Goal: Transaction & Acquisition: Purchase product/service

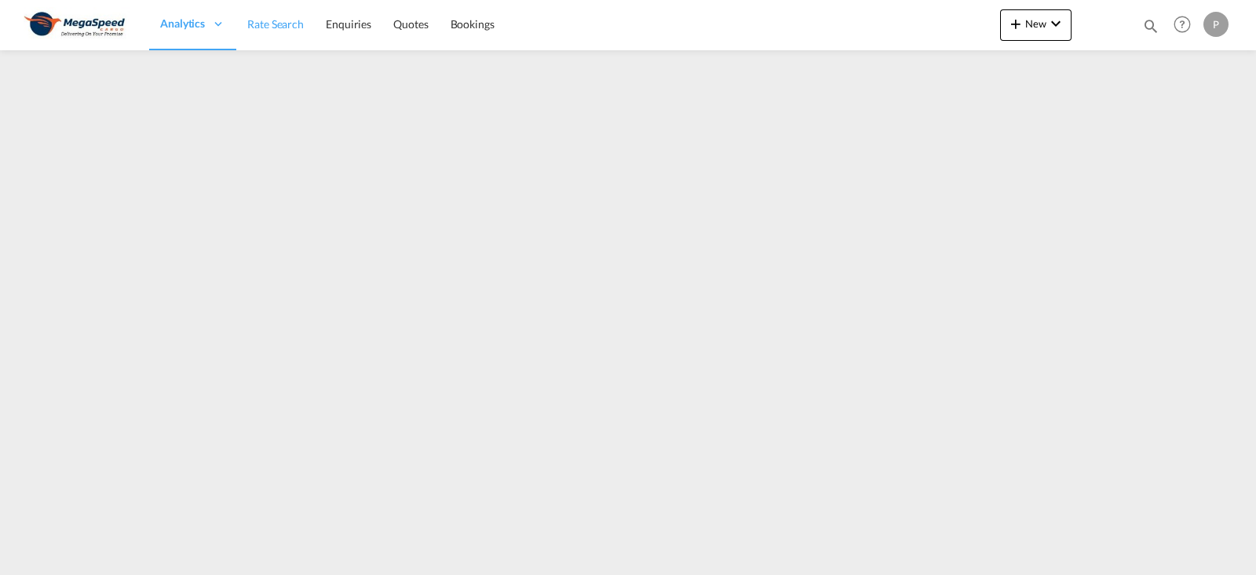
click at [297, 19] on span "Rate Search" at bounding box center [275, 23] width 57 height 13
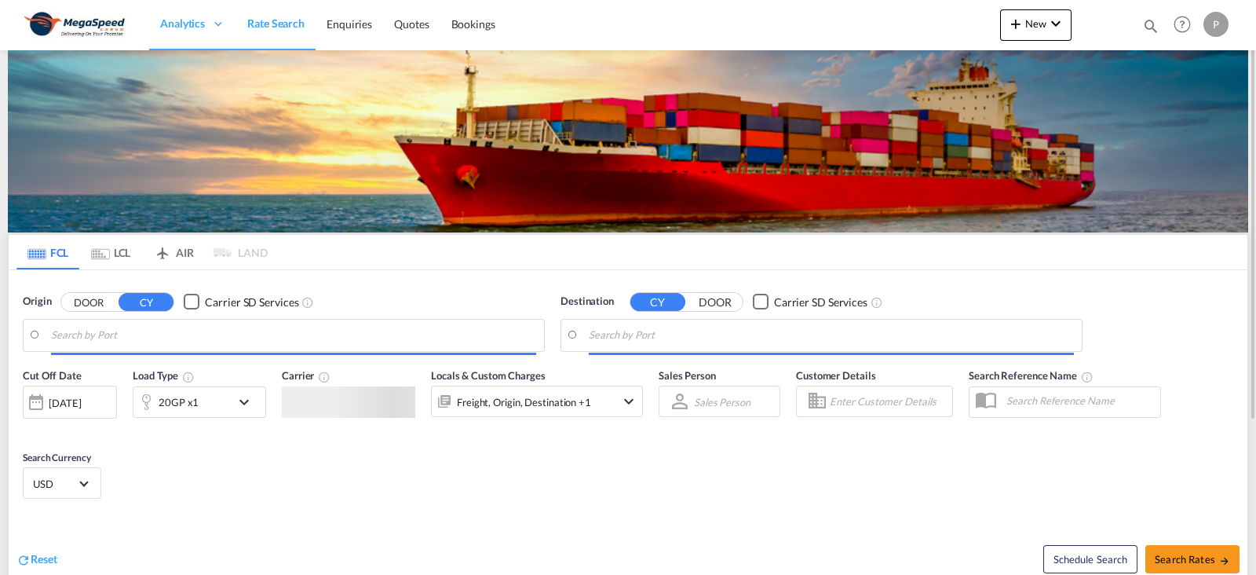
type input "[GEOGRAPHIC_DATA], [GEOGRAPHIC_DATA]"
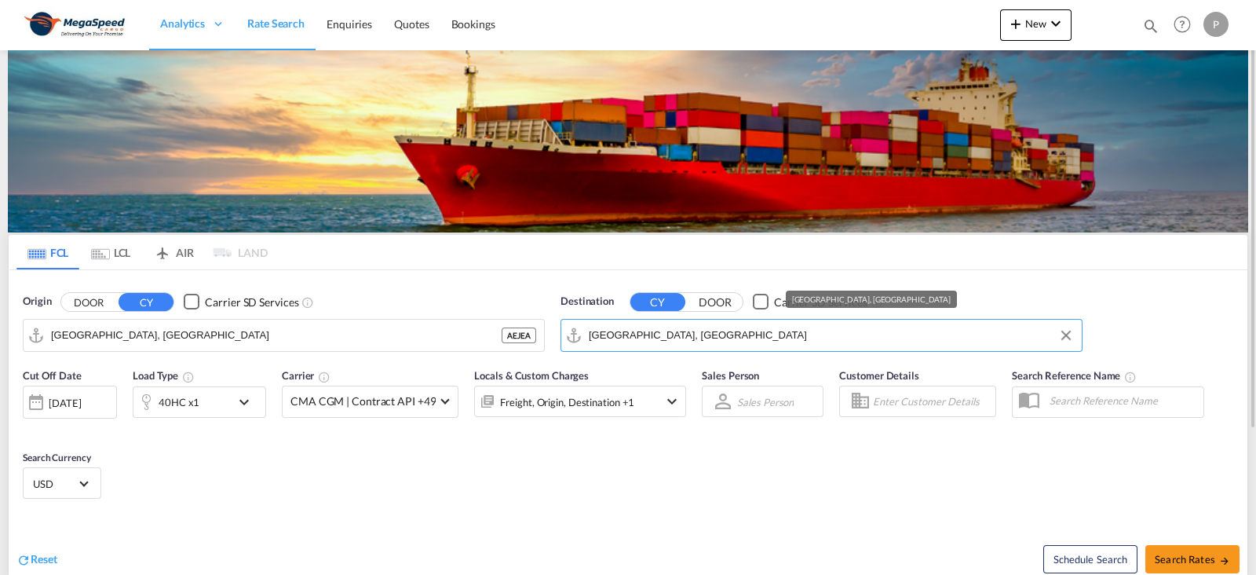
click at [689, 338] on input "[GEOGRAPHIC_DATA], [GEOGRAPHIC_DATA]" at bounding box center [831, 335] width 485 height 24
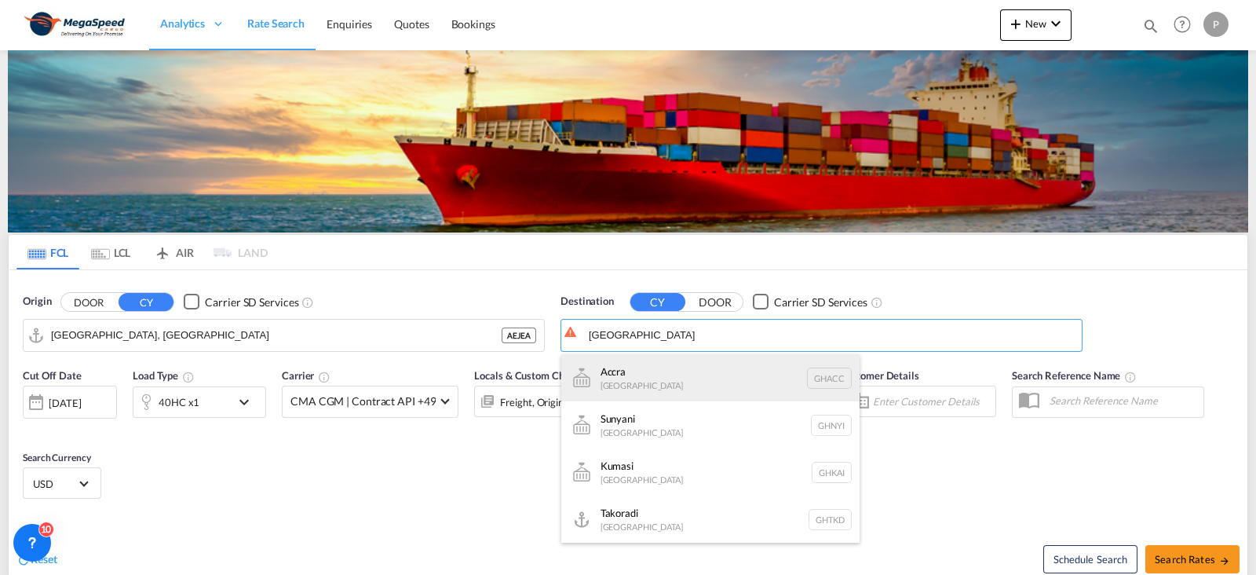
click at [645, 366] on div "Accra [GEOGRAPHIC_DATA] [GEOGRAPHIC_DATA]" at bounding box center [710, 377] width 298 height 47
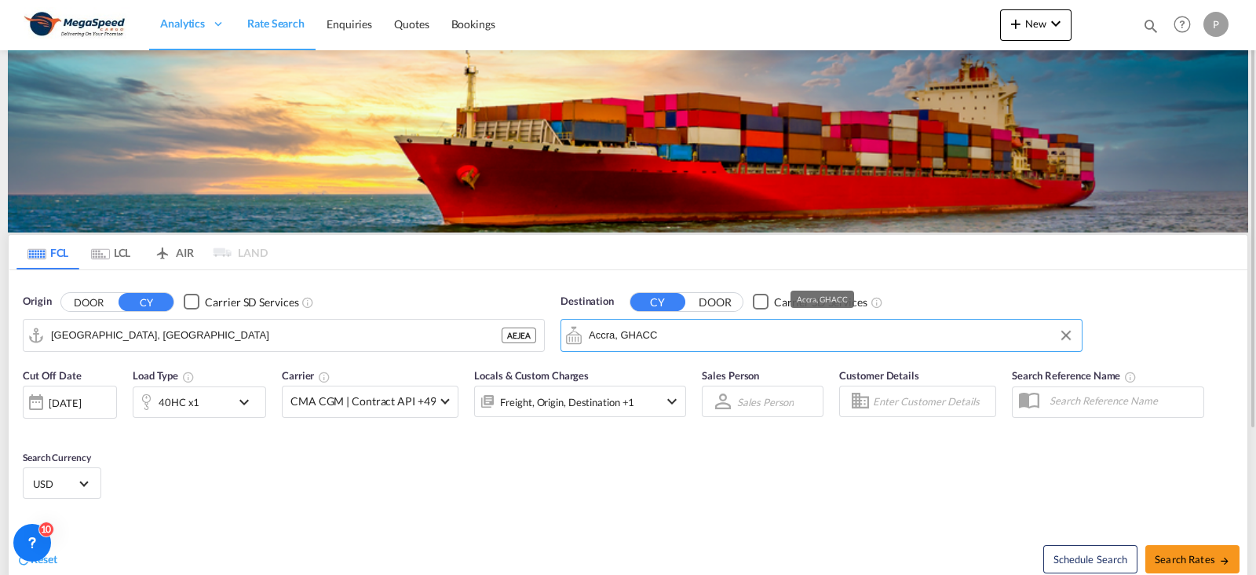
click at [659, 337] on input "Accra, GHACC" at bounding box center [831, 335] width 485 height 24
type input "A"
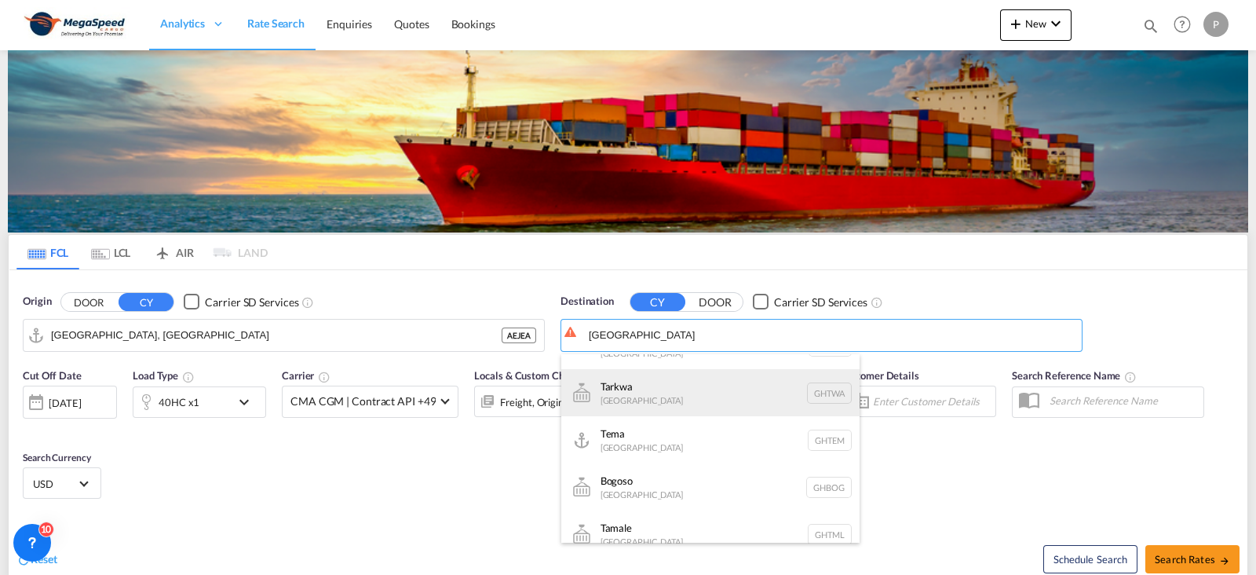
scroll to position [188, 0]
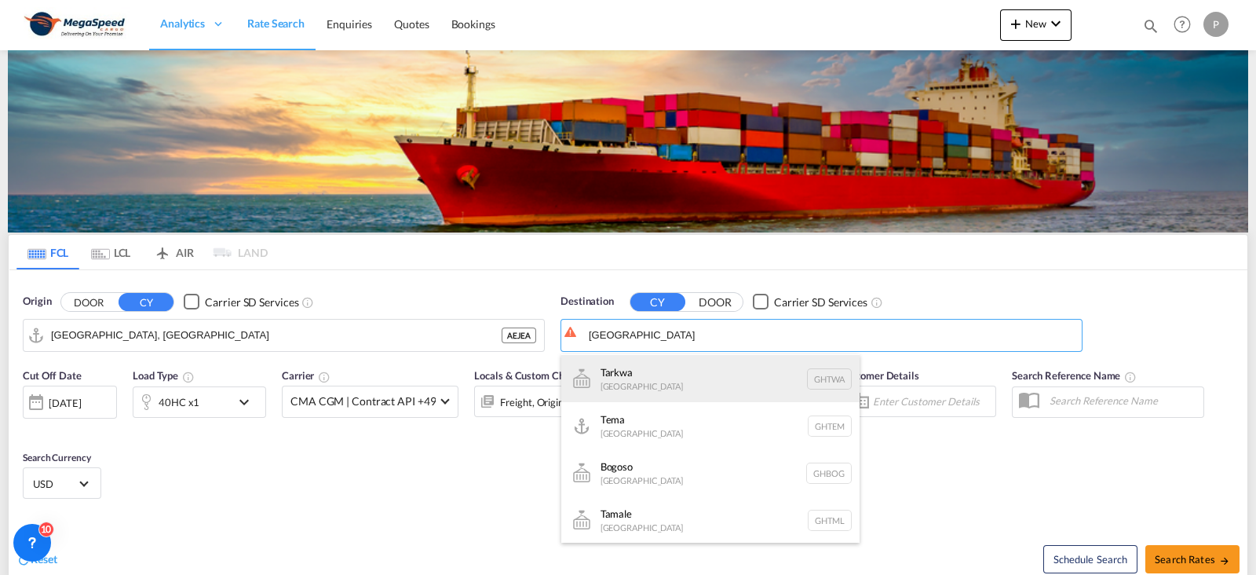
click at [641, 389] on div "Tarkwa [GEOGRAPHIC_DATA] GHTWA" at bounding box center [710, 378] width 298 height 47
type input "Tarkwa, GHTWA"
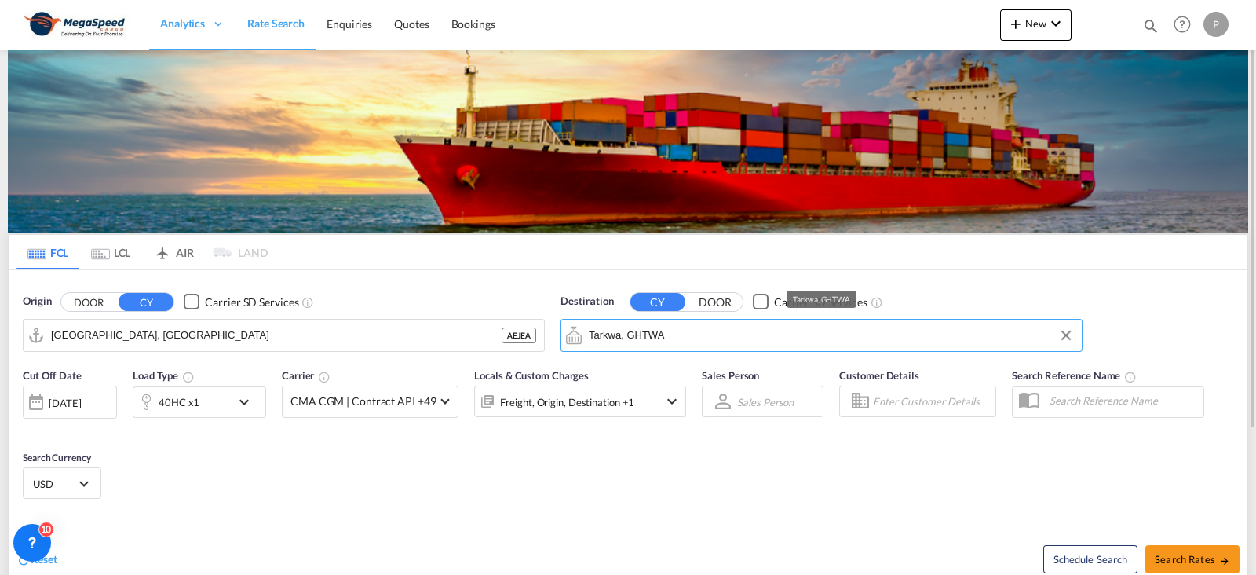
click at [691, 333] on input "Tarkwa, GHTWA" at bounding box center [831, 335] width 485 height 24
click at [1073, 335] on button "Clear Input" at bounding box center [1066, 335] width 24 height 24
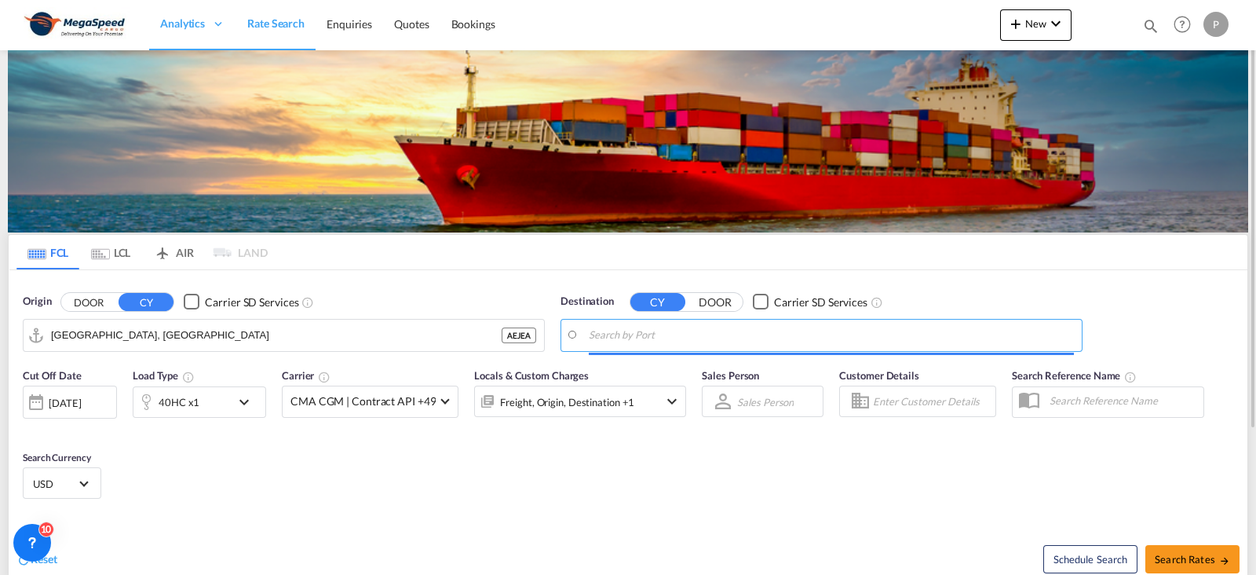
click at [642, 334] on body "Analytics Dashboard Rate Search Enquiries Quotes Bookings" at bounding box center [628, 287] width 1256 height 575
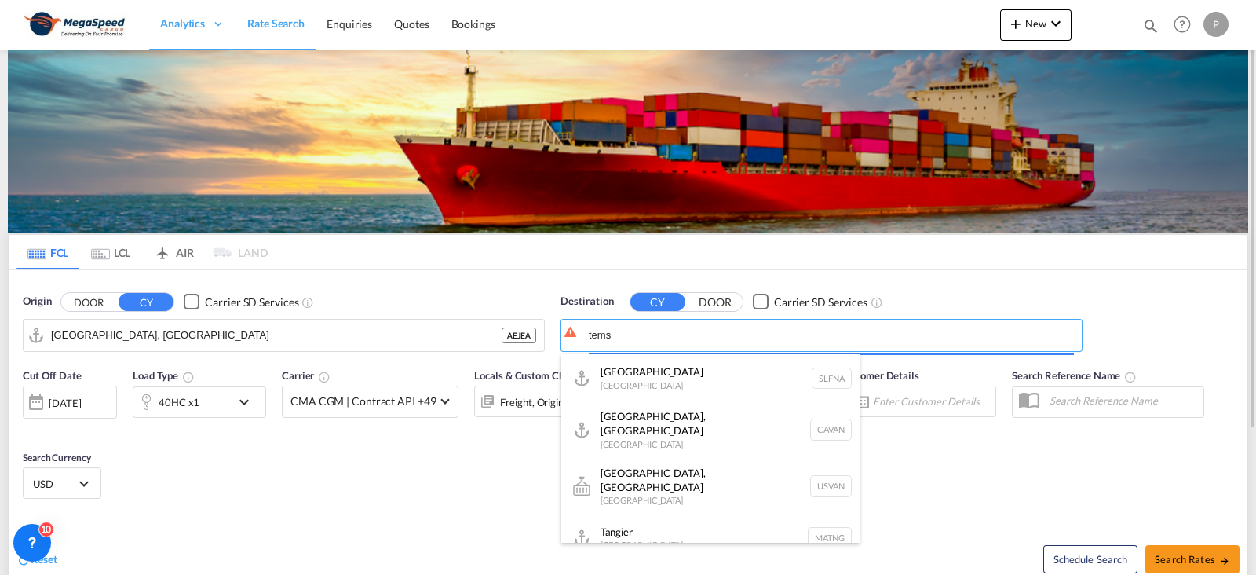
scroll to position [0, 0]
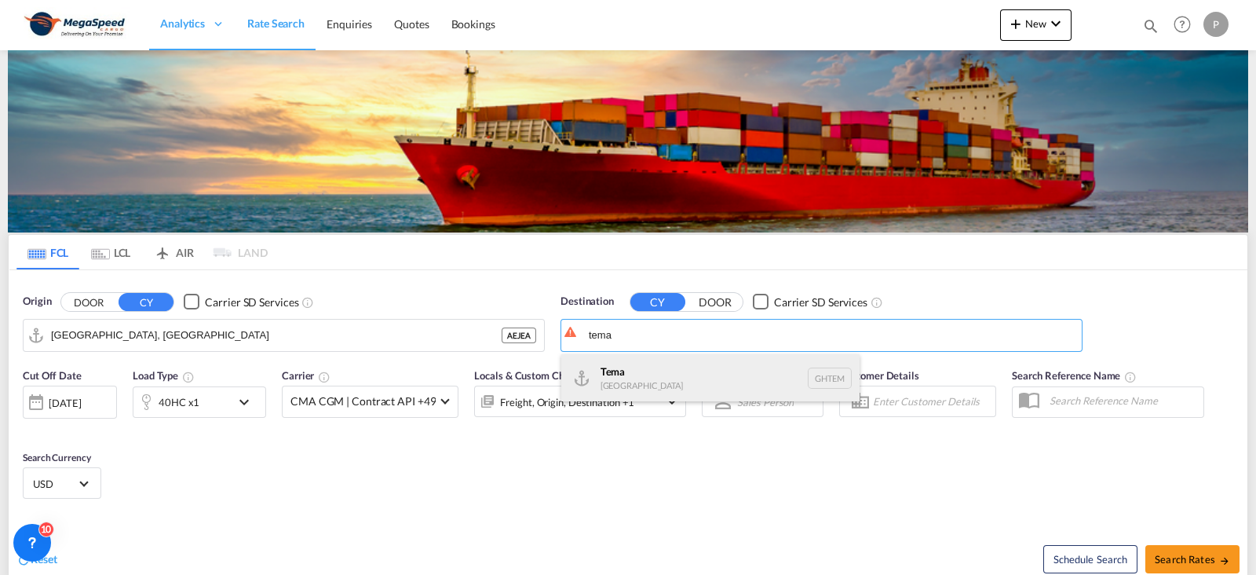
click at [615, 370] on div "Tema [GEOGRAPHIC_DATA] [GEOGRAPHIC_DATA]" at bounding box center [710, 377] width 298 height 47
type input "Tema, GHTEM"
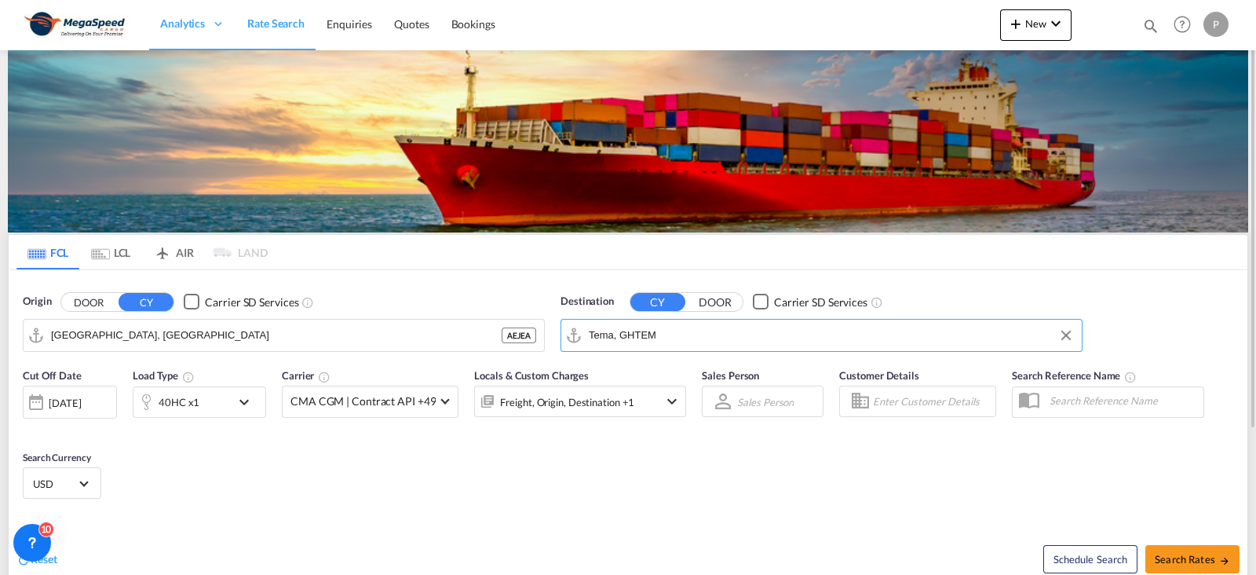
scroll to position [97, 0]
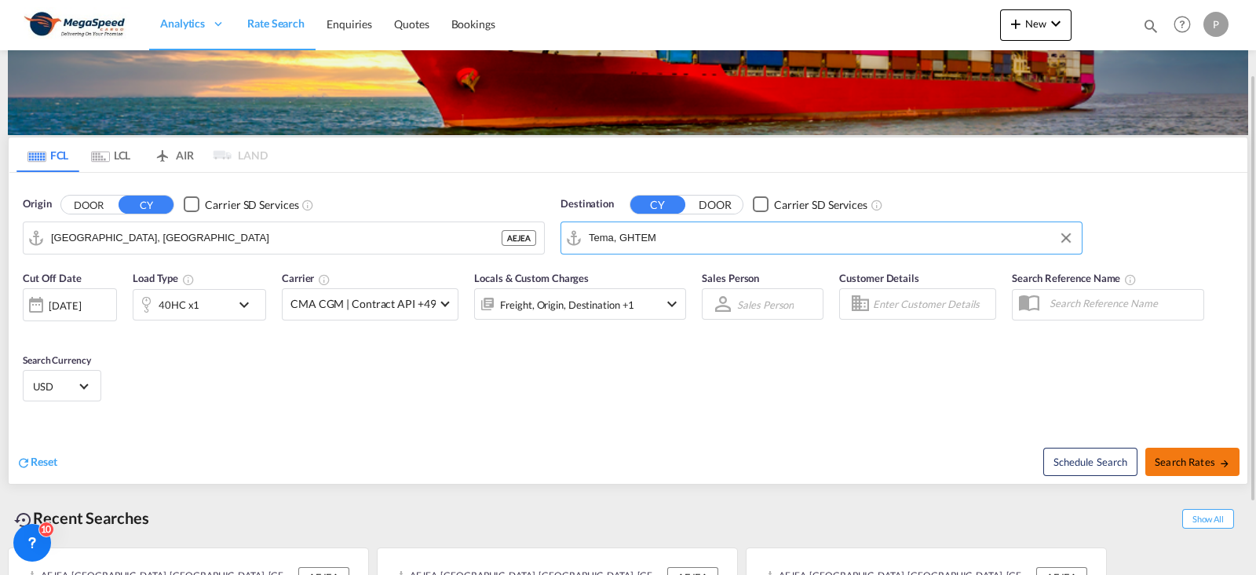
click at [1185, 463] on span "Search Rates" at bounding box center [1192, 461] width 75 height 13
type input "AEJEA to GHTEM / [DATE]"
